Goal: Information Seeking & Learning: Find specific fact

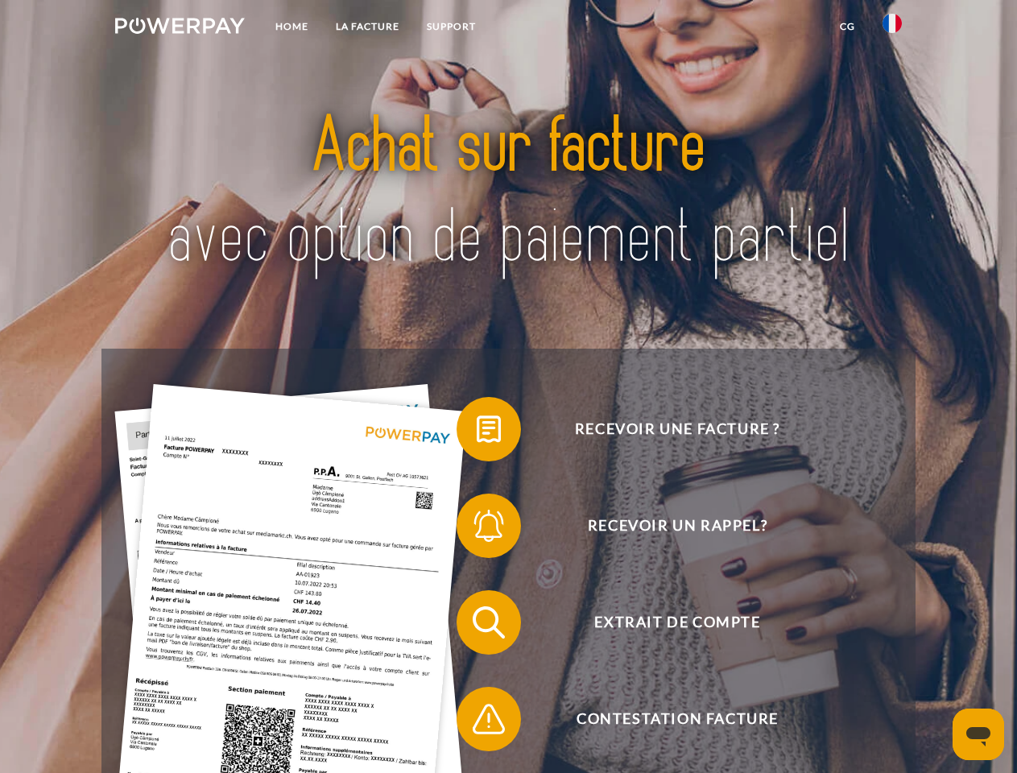
click at [180, 28] on img at bounding box center [180, 26] width 130 height 16
click at [892, 28] on img at bounding box center [891, 23] width 19 height 19
click at [847, 27] on link "CG" at bounding box center [847, 26] width 43 height 29
click at [477, 432] on span at bounding box center [464, 429] width 80 height 80
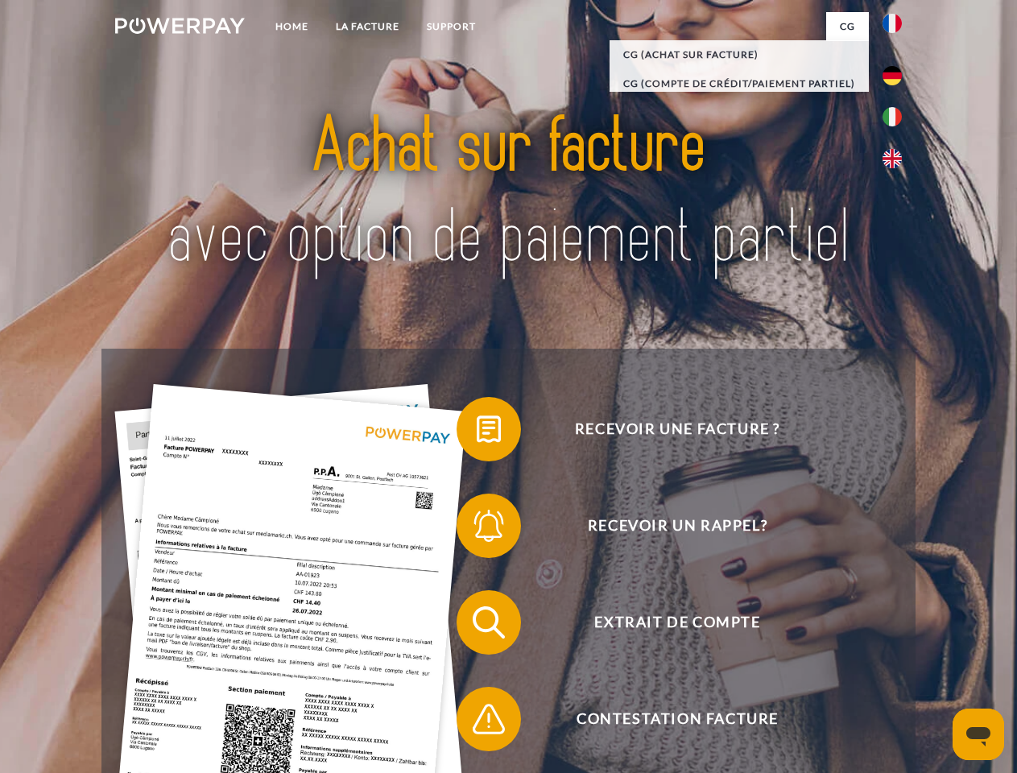
click at [477, 529] on span at bounding box center [464, 525] width 80 height 80
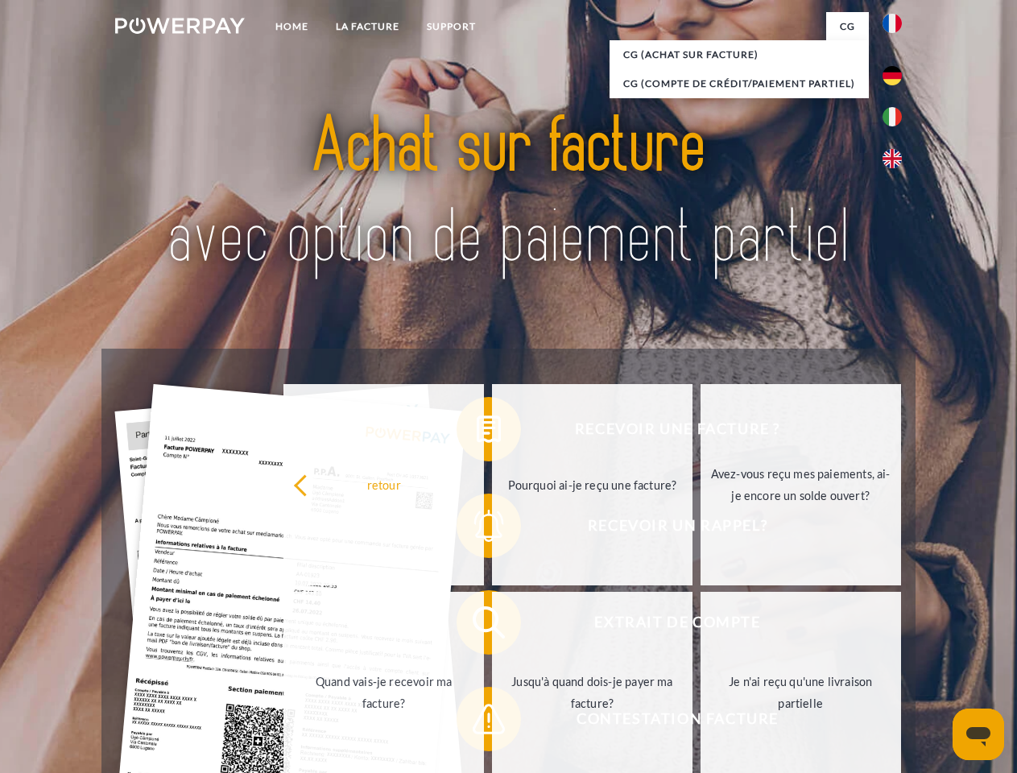
click at [492, 625] on link "Jusqu'à quand dois-je payer ma facture?" at bounding box center [592, 692] width 200 height 201
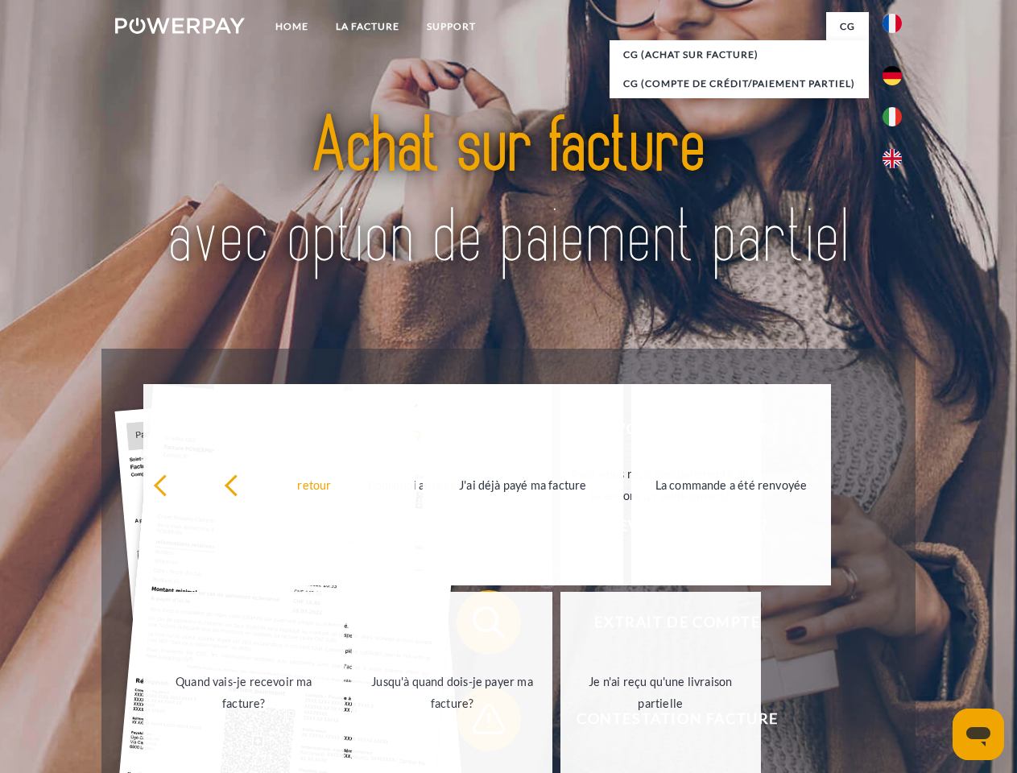
click at [477, 722] on span at bounding box center [464, 719] width 80 height 80
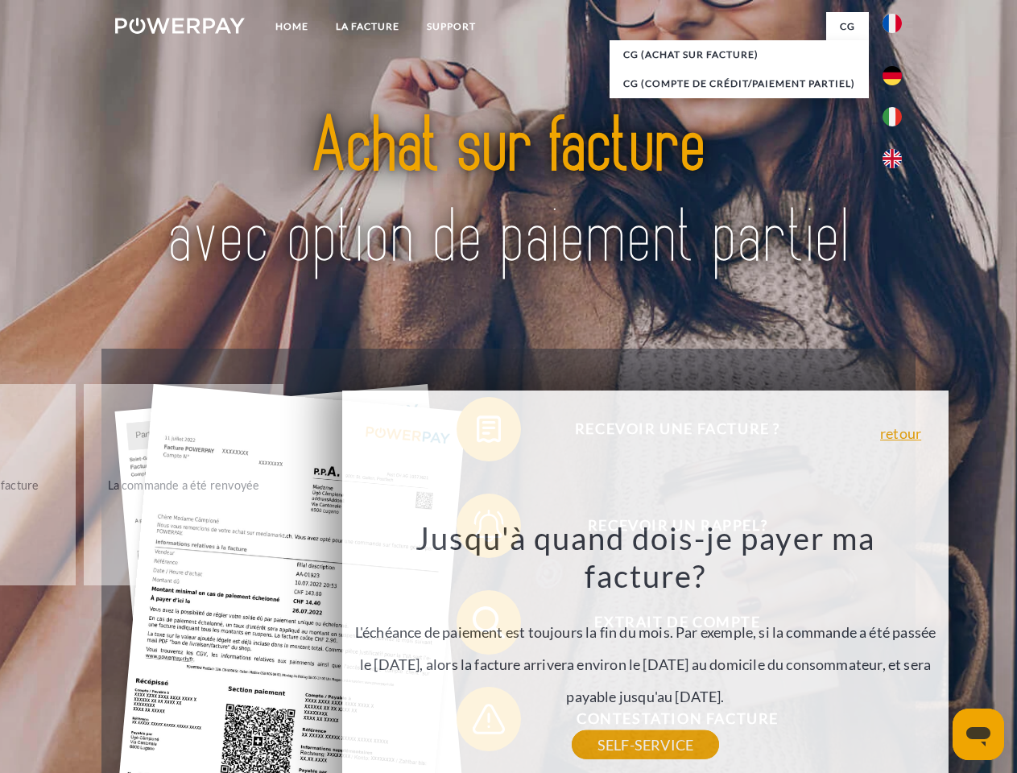
click at [978, 734] on icon "Ouvrir la fenêtre de messagerie" at bounding box center [978, 736] width 24 height 19
